Goal: Complete application form: Complete application form

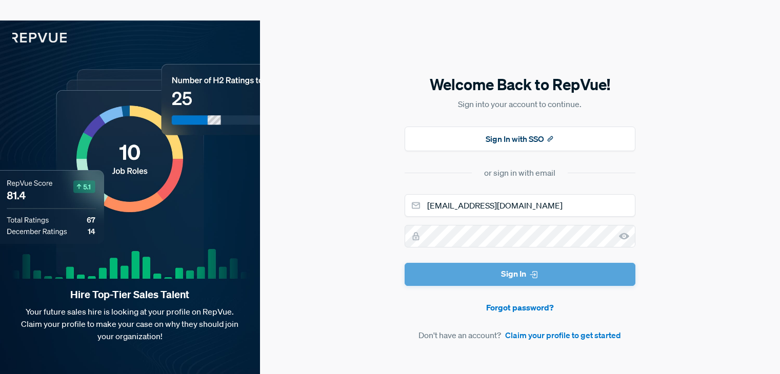
scroll to position [21, 0]
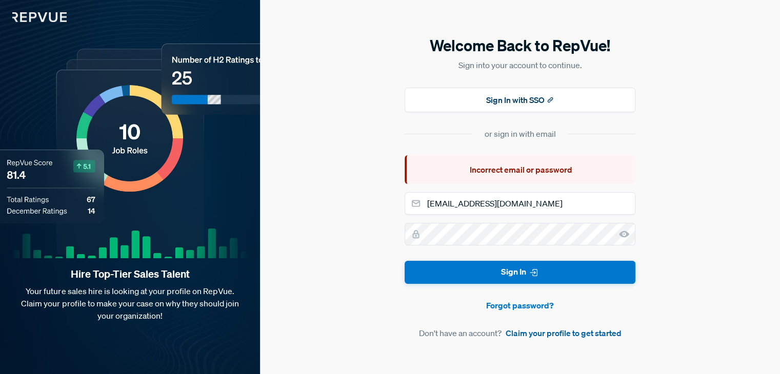
click at [549, 332] on link "Claim your profile to get started" at bounding box center [563, 333] width 116 height 12
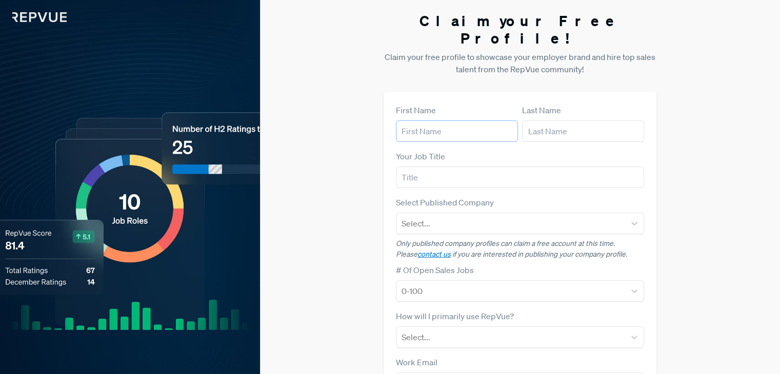
drag, startPoint x: 437, startPoint y: 116, endPoint x: 441, endPoint y: 126, distance: 10.6
click at [437, 120] on input "text" at bounding box center [457, 131] width 122 height 22
type input "Cyrano"
type input "Video"
type input "Cyrano Video"
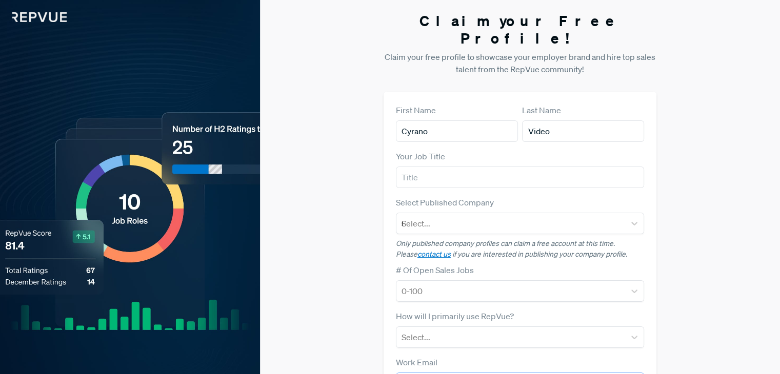
type input "[EMAIL_ADDRESS][DOMAIN_NAME]"
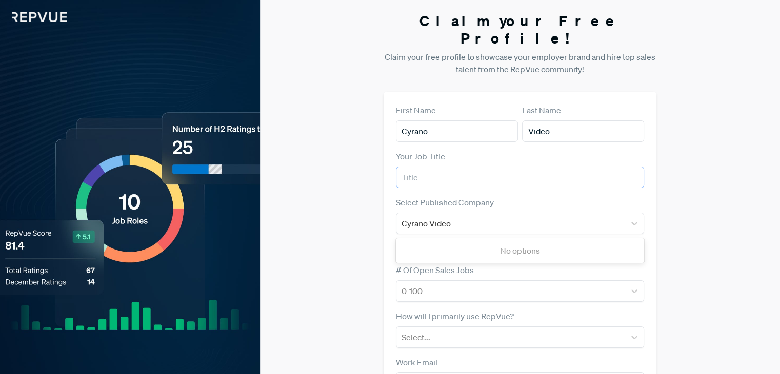
click at [434, 167] on input "text" at bounding box center [520, 178] width 248 height 22
type input "Cyrano Video"
click at [683, 239] on div "Claim your Free Profile! Claim your free profile to showcase your employer bran…" at bounding box center [520, 258] width 520 height 516
click at [486, 216] on div "Cyrano Video" at bounding box center [510, 223] width 218 height 14
click at [698, 175] on div "Claim your Free Profile! Claim your free profile to showcase your employer bran…" at bounding box center [520, 258] width 520 height 516
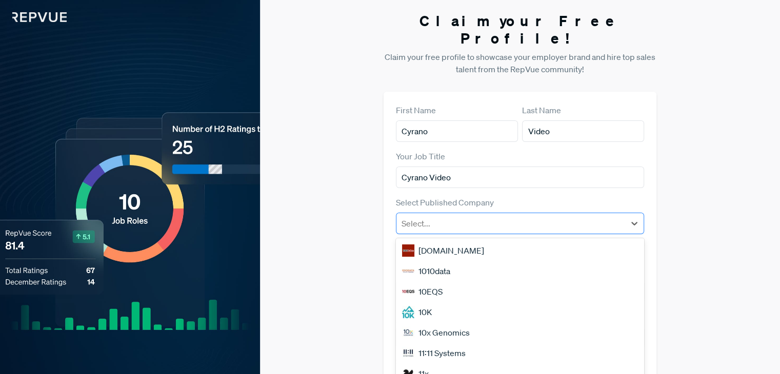
click at [514, 216] on div at bounding box center [510, 223] width 218 height 14
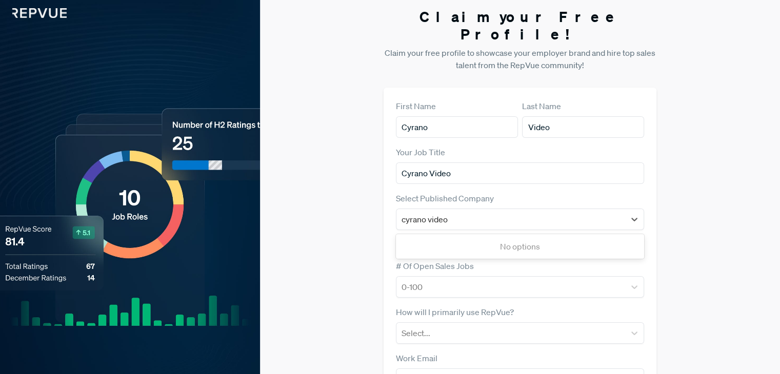
type input "Cyrano Video"
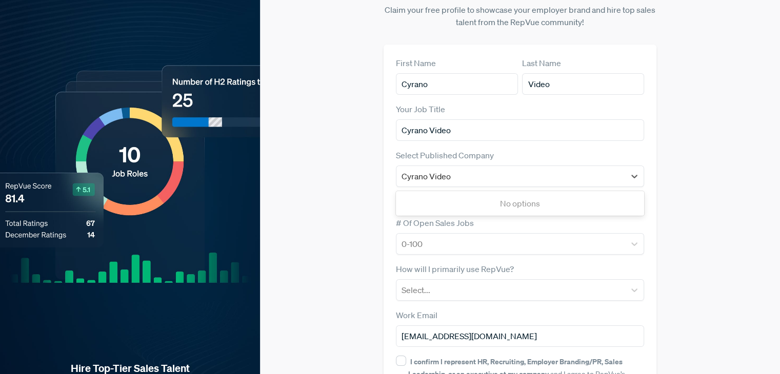
scroll to position [127, 0]
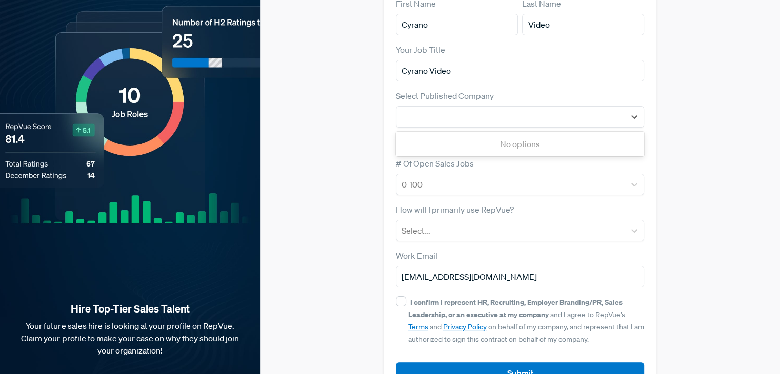
click at [698, 277] on div "Claim your Free Profile! Claim your free profile to showcase your employer bran…" at bounding box center [520, 151] width 520 height 516
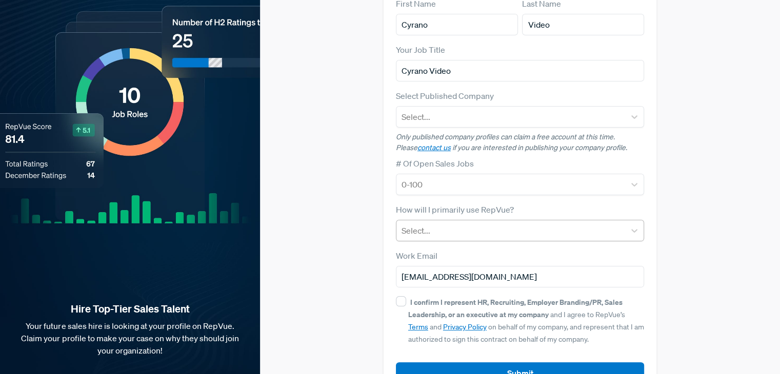
click at [477, 223] on div at bounding box center [510, 230] width 218 height 14
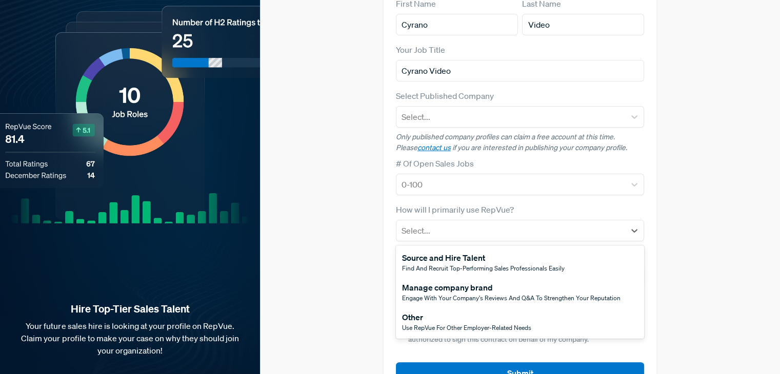
click at [451, 323] on span "Use RepVue for other employer-related needs" at bounding box center [466, 327] width 129 height 9
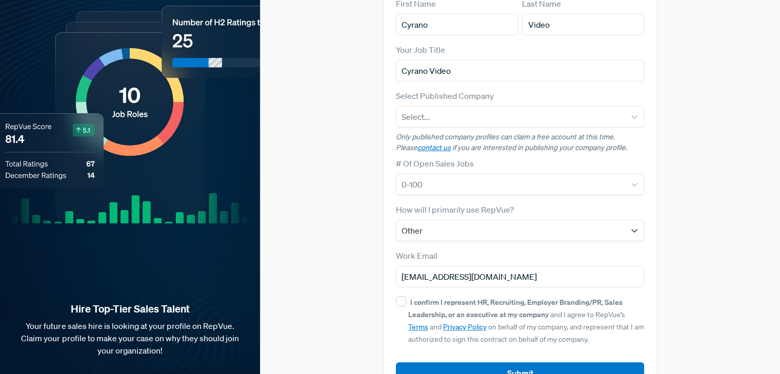
click at [399, 296] on div "I confirm I represent HR, Recruiting, Employer Branding/PR, Sales Leadership, o…" at bounding box center [520, 320] width 248 height 49
click at [400, 296] on input "I confirm I represent HR, Recruiting, Employer Branding/PR, Sales Leadership, o…" at bounding box center [401, 301] width 10 height 10
checkbox input "true"
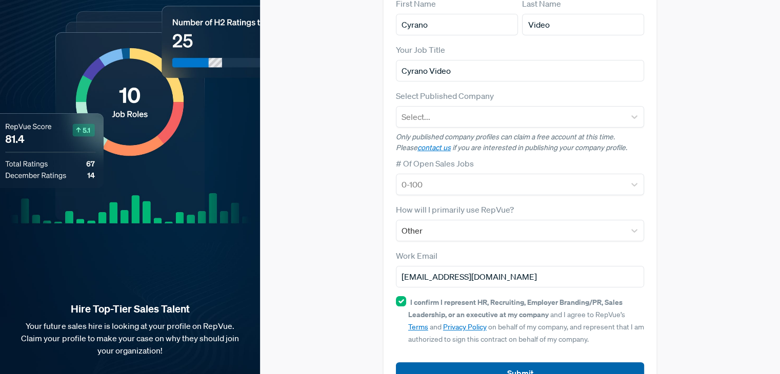
click at [478, 362] on button "Submit" at bounding box center [520, 373] width 248 height 22
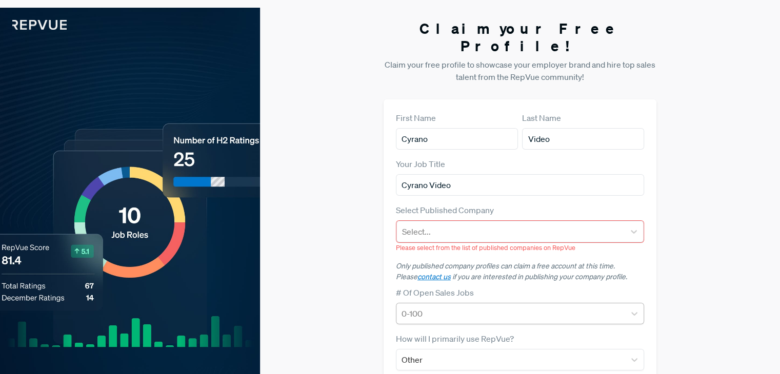
scroll to position [0, 0]
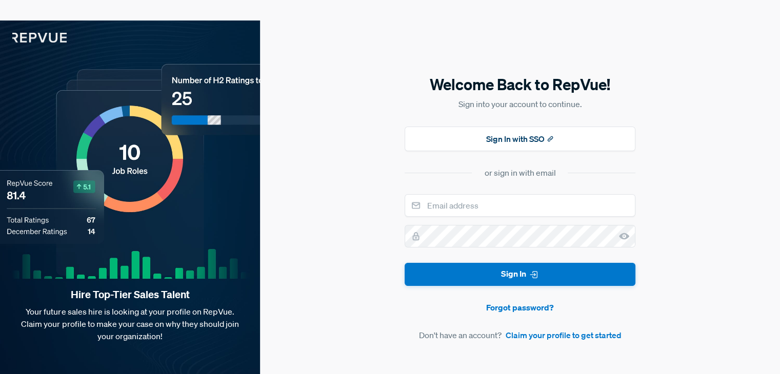
click at [49, 30] on img at bounding box center [33, 32] width 67 height 22
click at [68, 37] on link at bounding box center [130, 32] width 260 height 22
